Goal: Find specific page/section: Find specific page/section

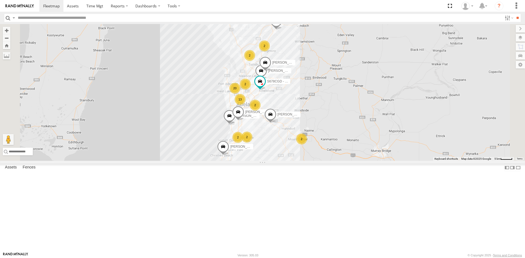
click at [0, 0] on link at bounding box center [0, 0] width 0 height 0
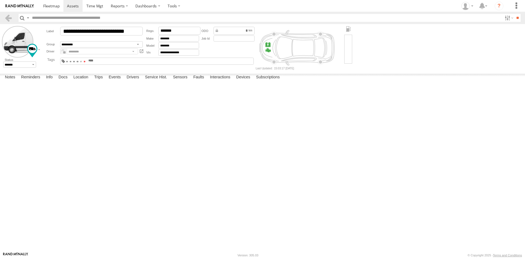
click at [86, 62] on span at bounding box center [85, 61] width 2 height 1
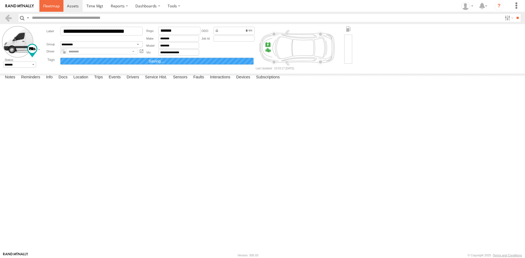
click at [52, 11] on link at bounding box center [51, 6] width 24 height 12
